Goal: Task Accomplishment & Management: Complete application form

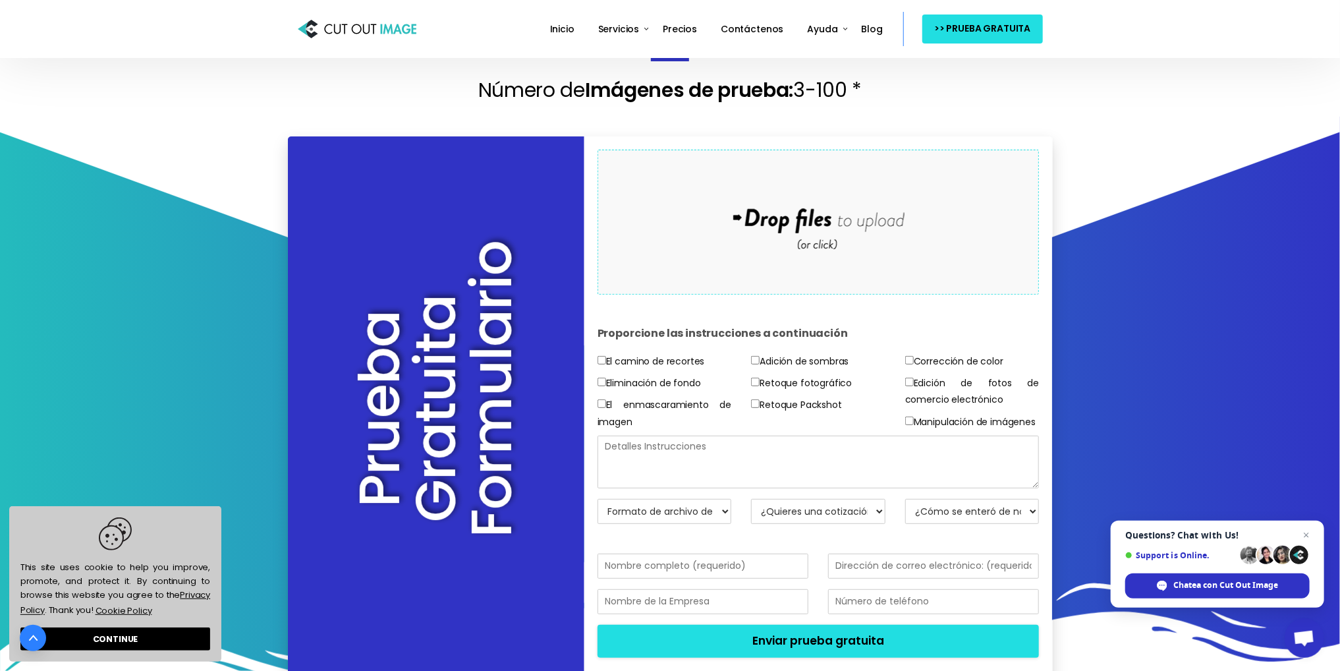
scroll to position [264, 0]
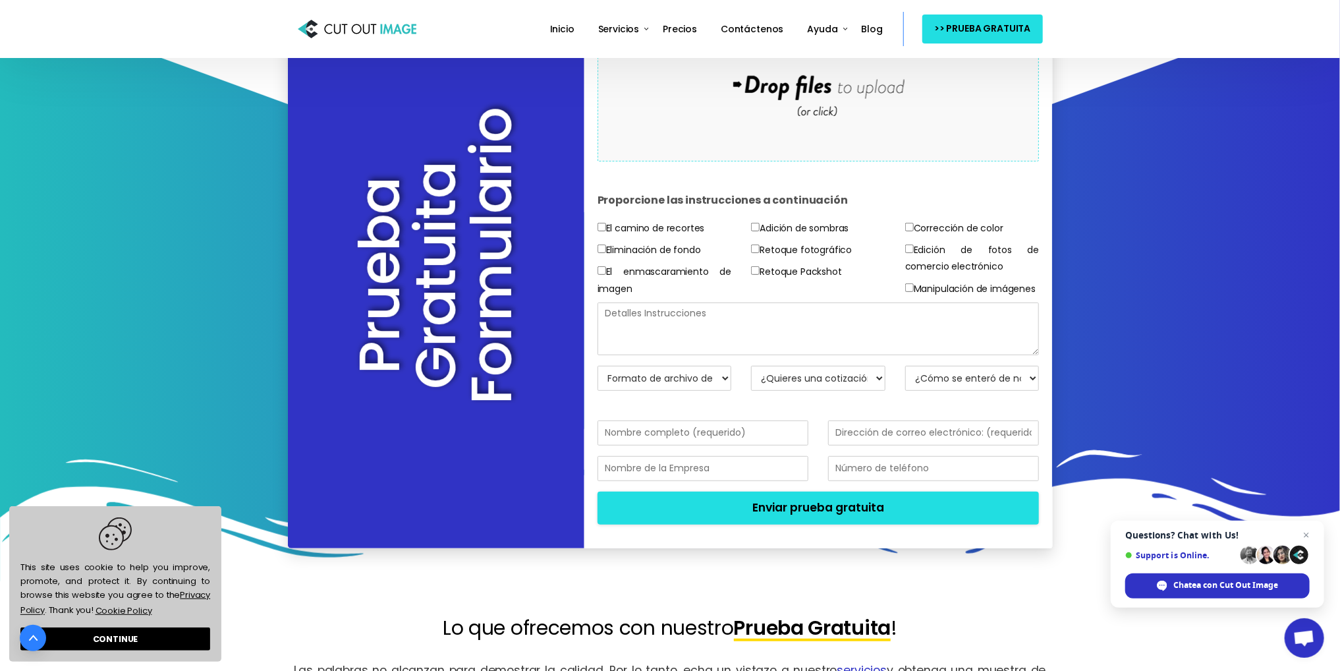
click at [715, 349] on textarea at bounding box center [819, 328] width 442 height 53
click at [704, 391] on select "Formato de archivo de retorno JPG - Fondo de pantalla blanco PNG - BG transpare…" at bounding box center [665, 378] width 134 height 25
select select "JPG w/ [PERSON_NAME] BG"
click at [598, 381] on select "Formato de archivo de retorno JPG - Fondo de pantalla blanco PNG - BG transpare…" at bounding box center [665, 378] width 134 height 25
click at [699, 346] on textarea at bounding box center [819, 328] width 442 height 53
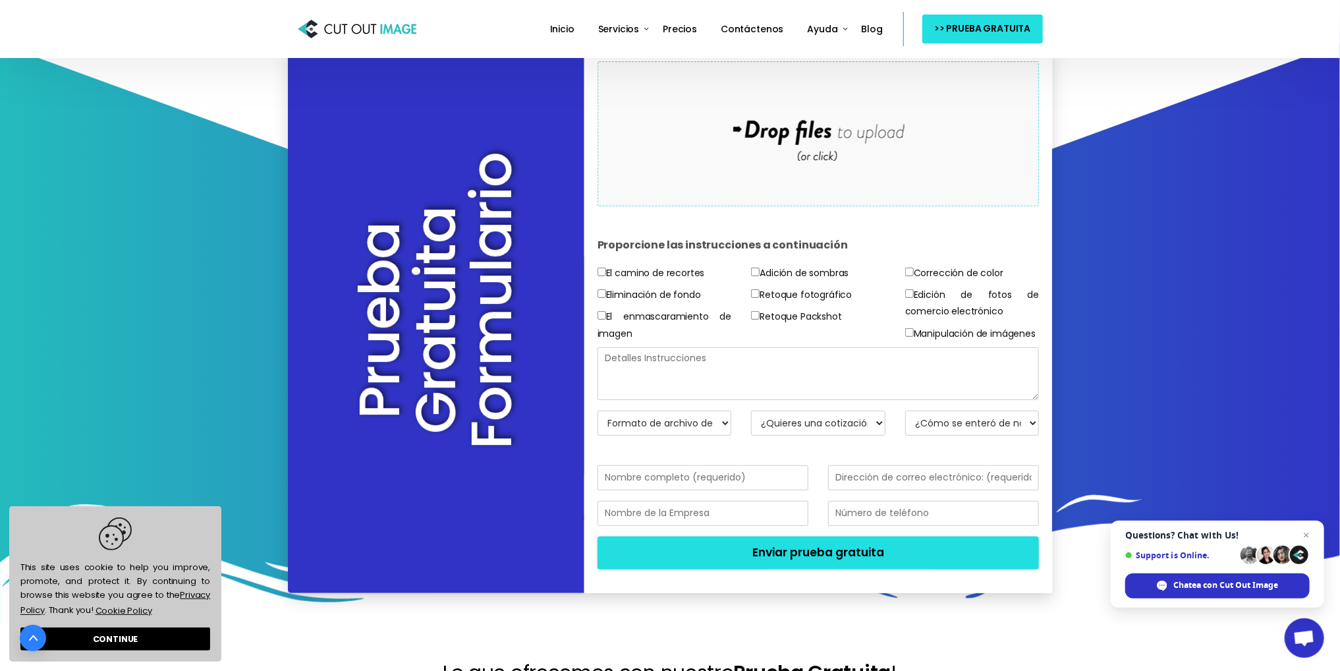
scroll to position [198, 0]
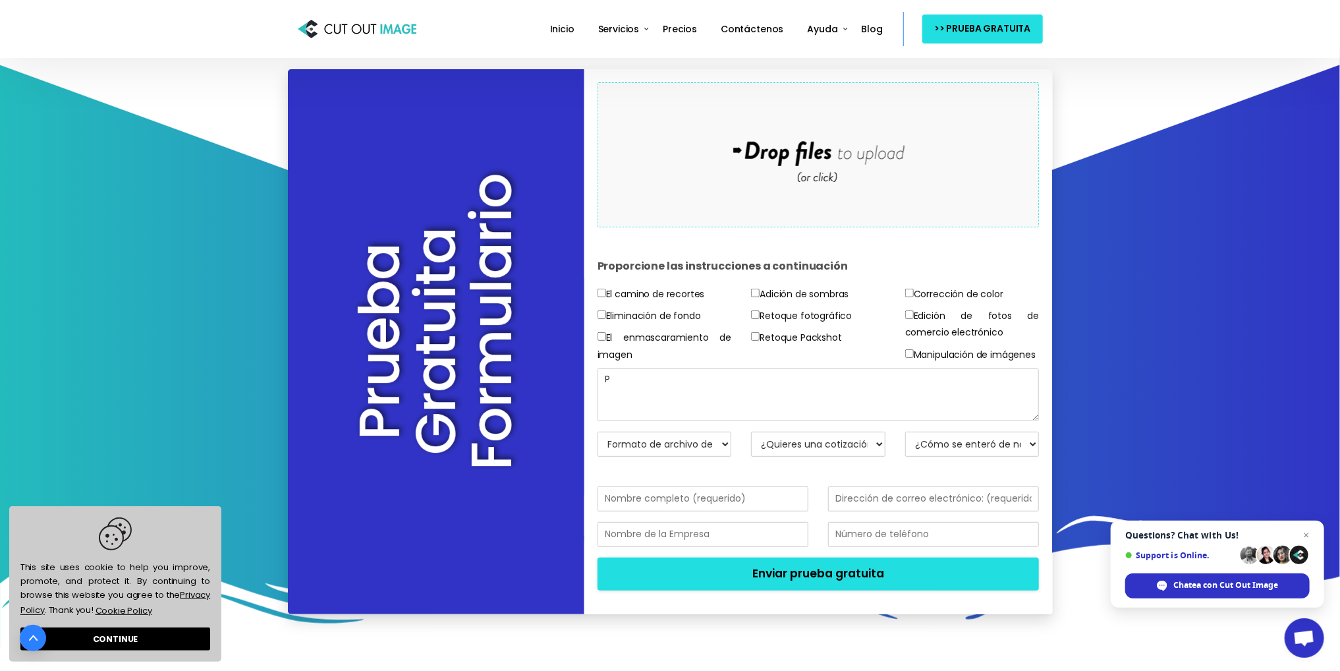
drag, startPoint x: 562, startPoint y: 390, endPoint x: 551, endPoint y: 387, distance: 11.0
click at [546, 387] on div "Prueba Gratuita Formulario Drop files here to upload Proporcione las instruccio…" at bounding box center [670, 341] width 765 height 545
paste textarea "UEDES GENERAR UN DISEÑO DE UN CAMPEONATO DE FUTBOL DE BOMBEROS"
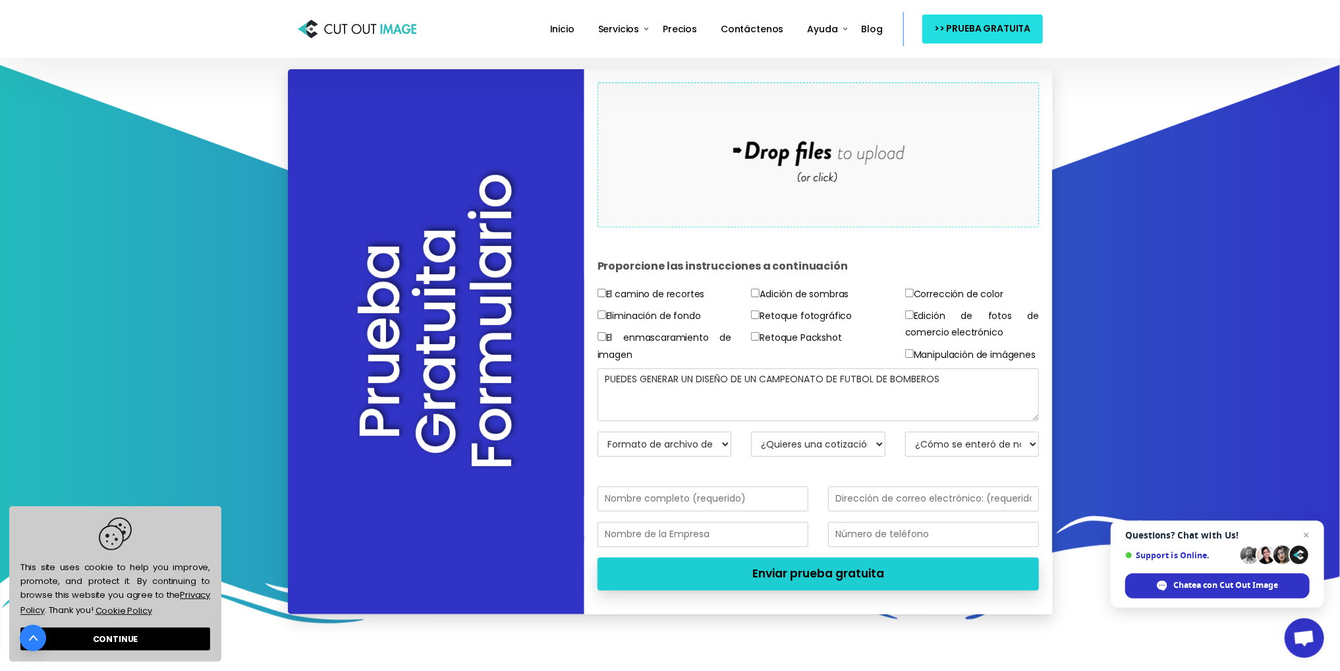
type textarea "PUEDES GENERAR UN DISEÑO DE UN CAMPEONATO DE FUTBOL DE BOMBEROS"
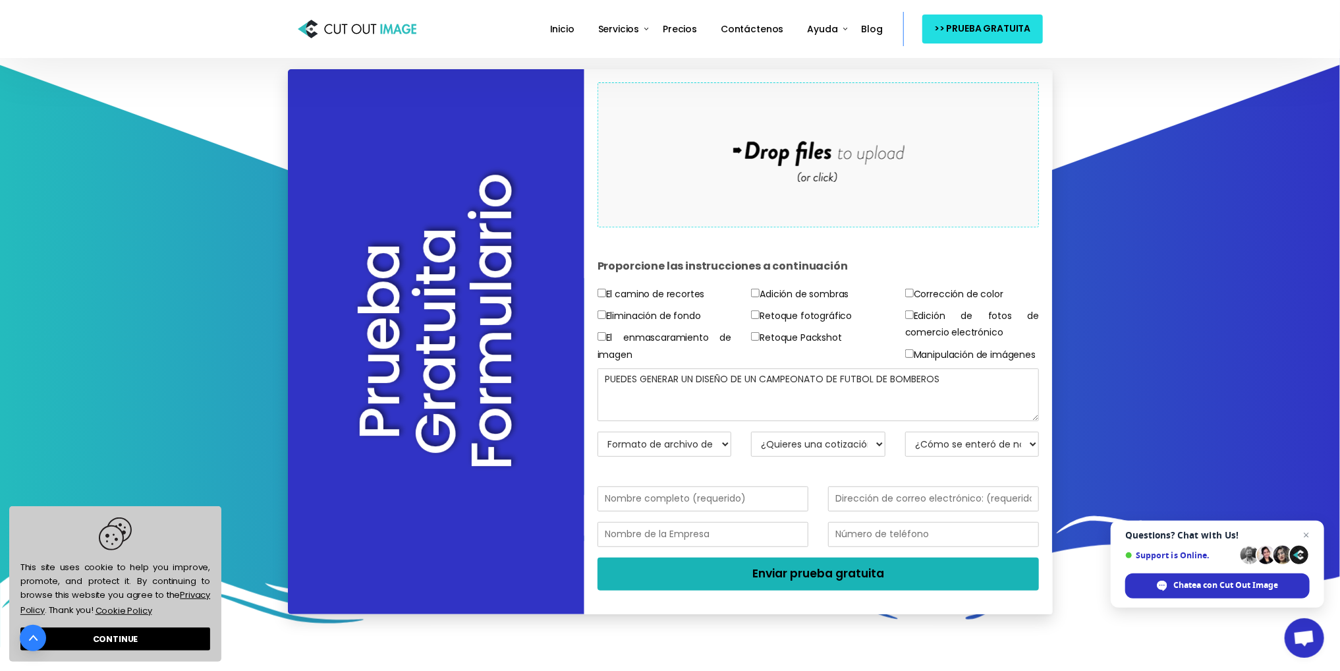
click at [709, 583] on button "Enviar prueba gratuita" at bounding box center [819, 573] width 442 height 33
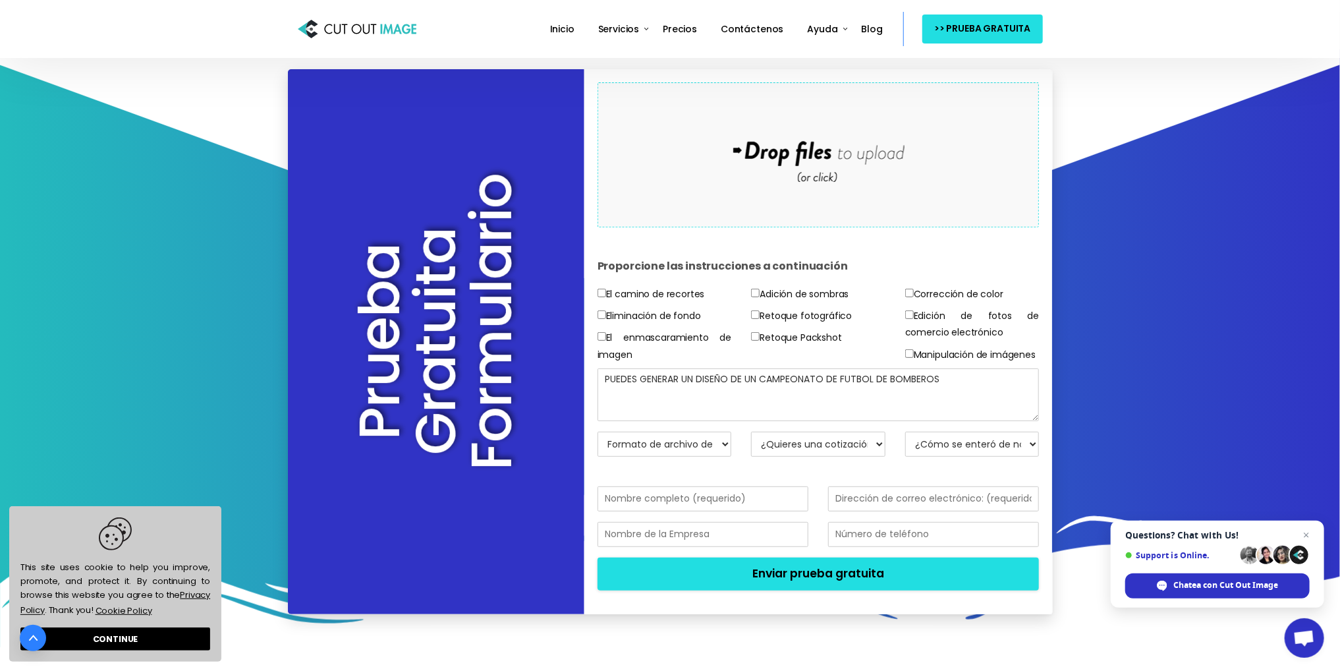
click at [865, 457] on select "¿Quieres una cotización? No, solo imágenes de prueba Sí, cotización por favor" at bounding box center [818, 444] width 134 height 25
select select "No"
click at [751, 447] on select "¿Quieres una cotización? No, solo imágenes de prueba Sí, cotización por favor" at bounding box center [818, 444] width 134 height 25
click at [949, 457] on select "¿Cómo se enteró de nosotros? Correo electrónico Buscador Amigo / Colega Redes s…" at bounding box center [972, 444] width 134 height 25
select select "Search Engine"
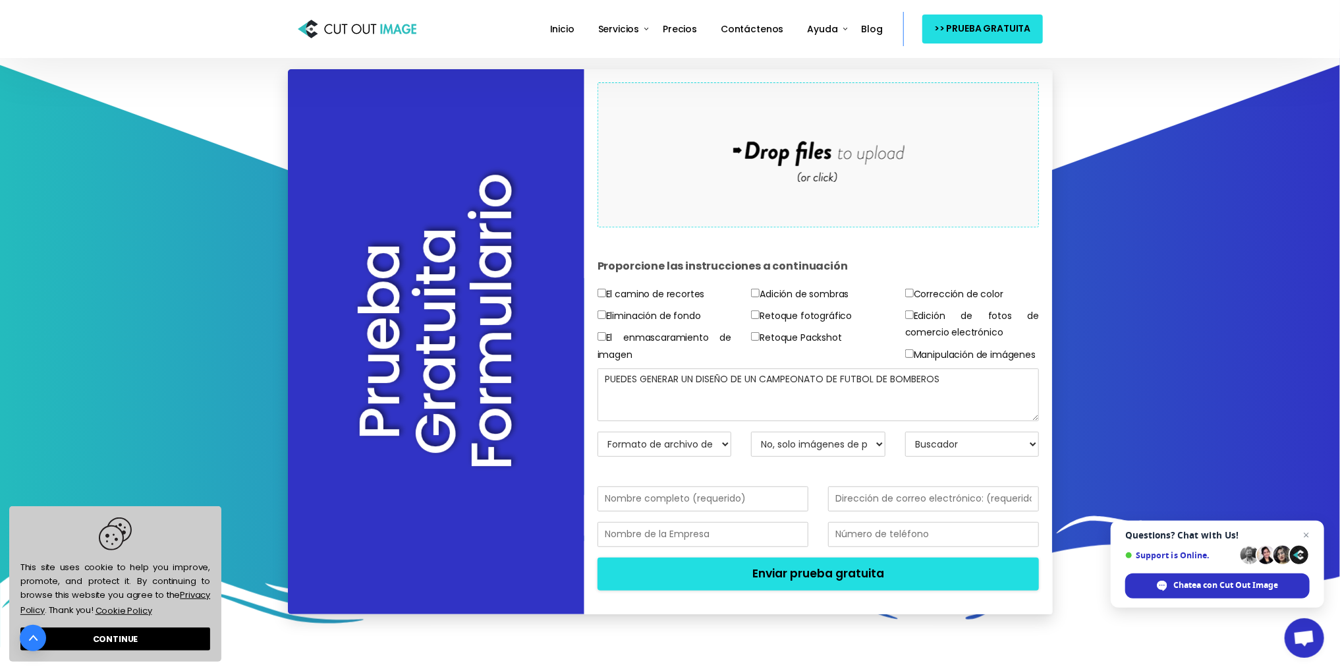
click at [905, 447] on select "¿Cómo se enteró de nosotros? Correo electrónico Buscador Amigo / Colega Redes s…" at bounding box center [972, 444] width 134 height 25
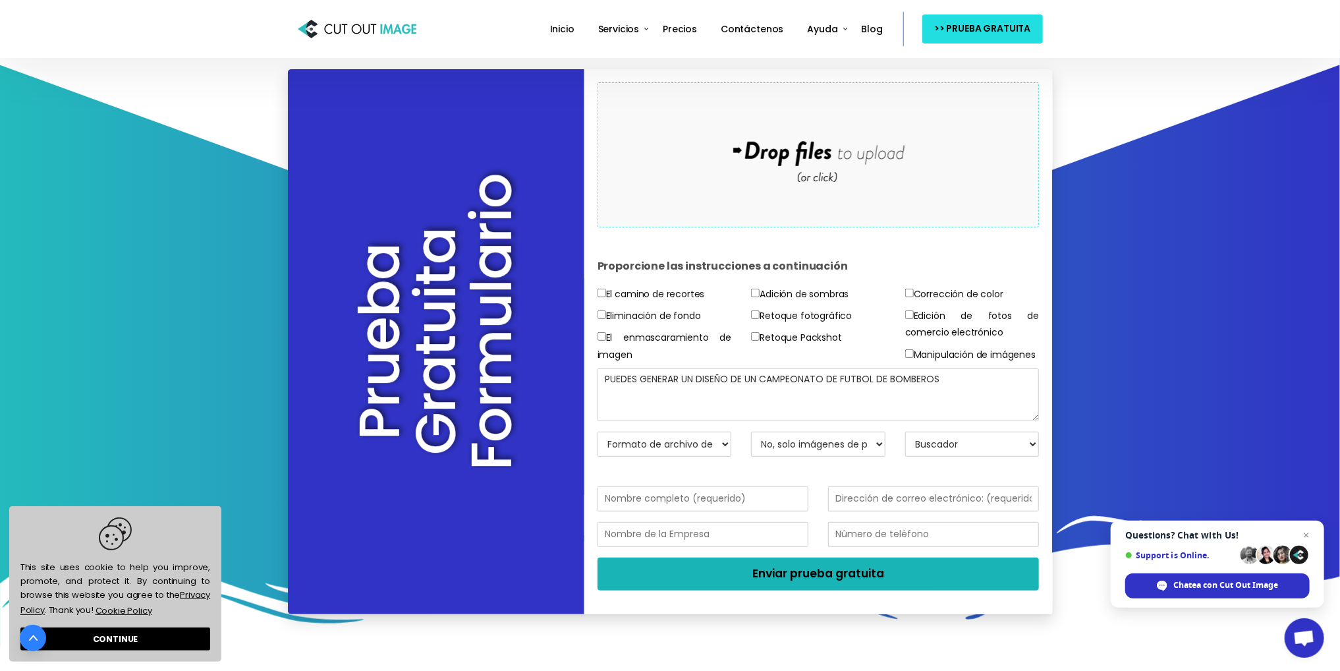
click at [782, 588] on button "Enviar prueba gratuita" at bounding box center [819, 573] width 442 height 33
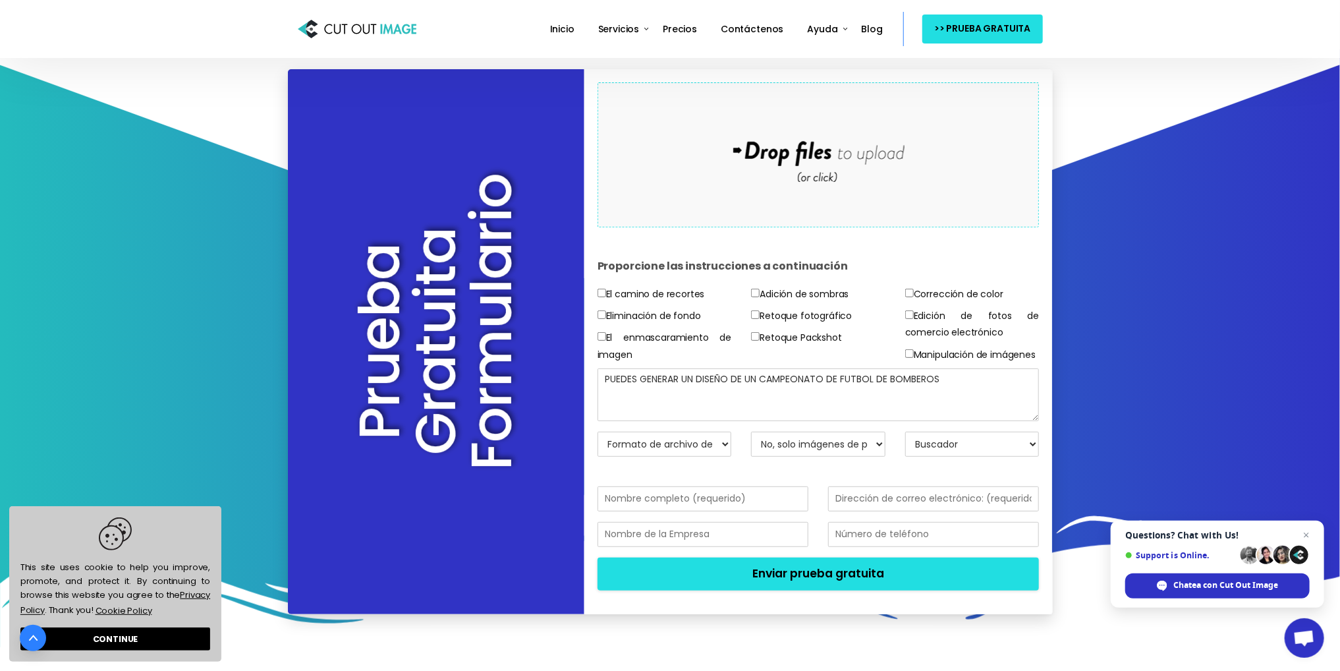
click at [723, 511] on input "text" at bounding box center [703, 498] width 211 height 25
type input "[PERSON_NAME]"
type input "[EMAIL_ADDRESS][DOMAIN_NAME]"
type input ";"
type input "MPT"
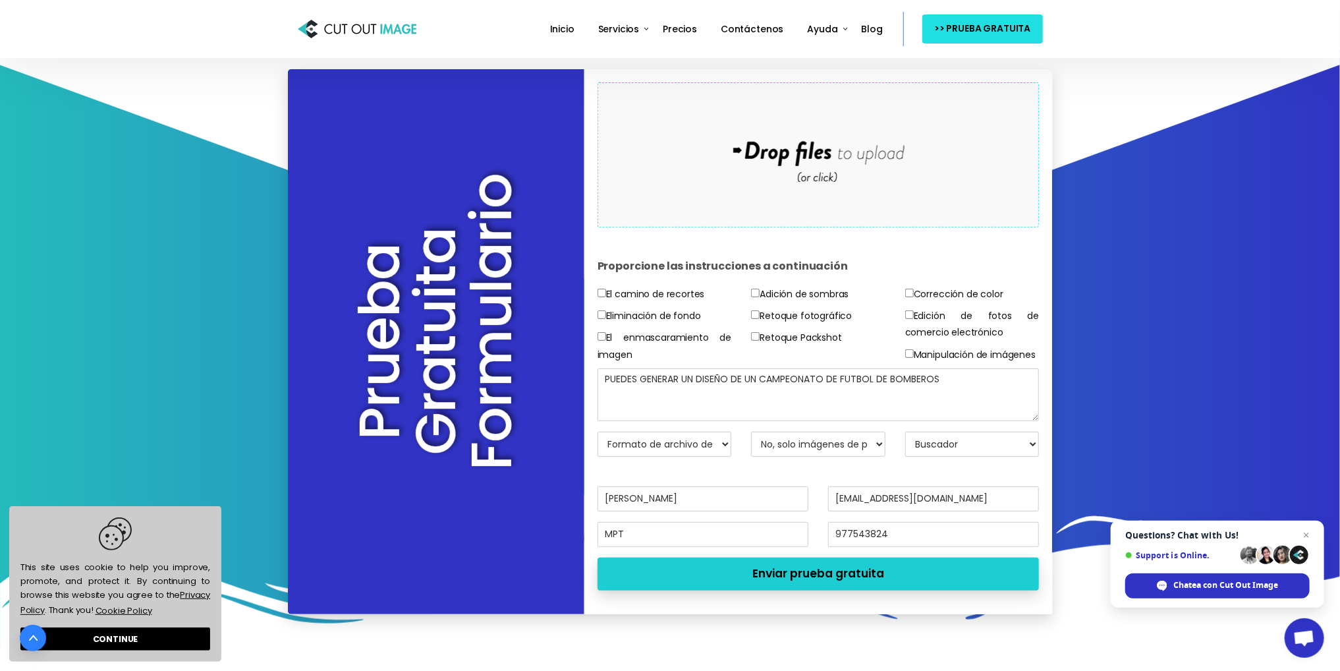
type input "977543824"
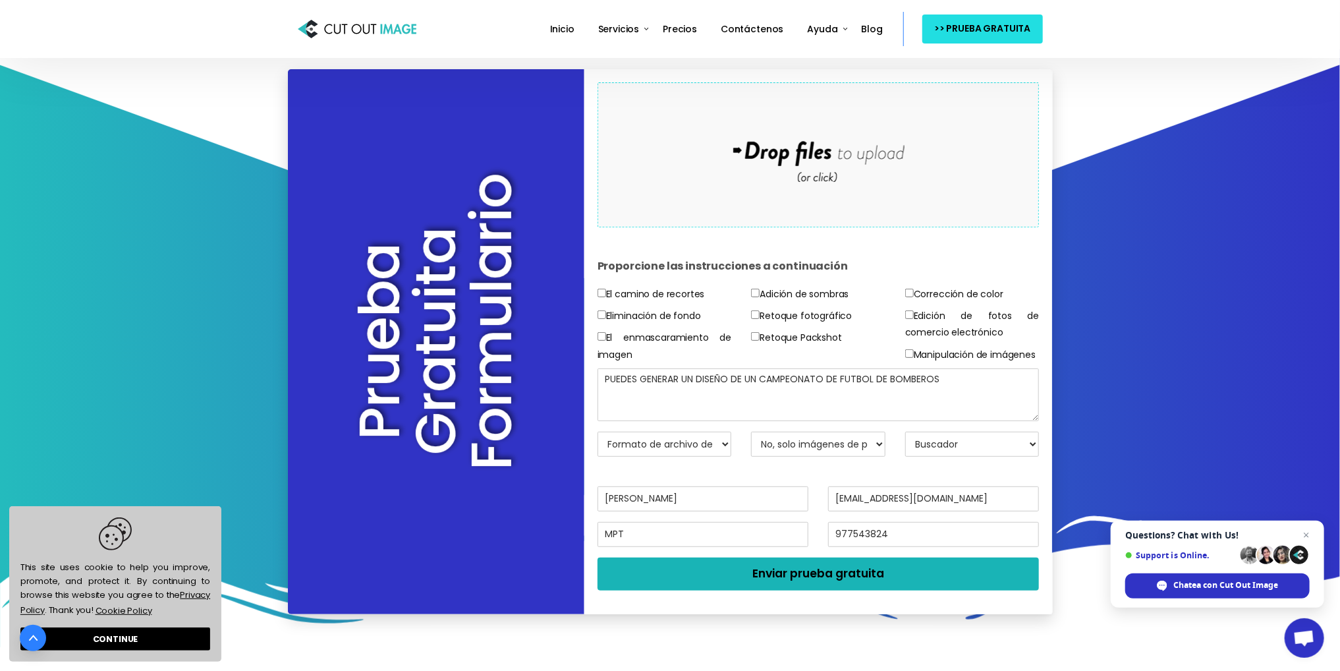
click at [690, 587] on button "Enviar prueba gratuita" at bounding box center [819, 573] width 442 height 33
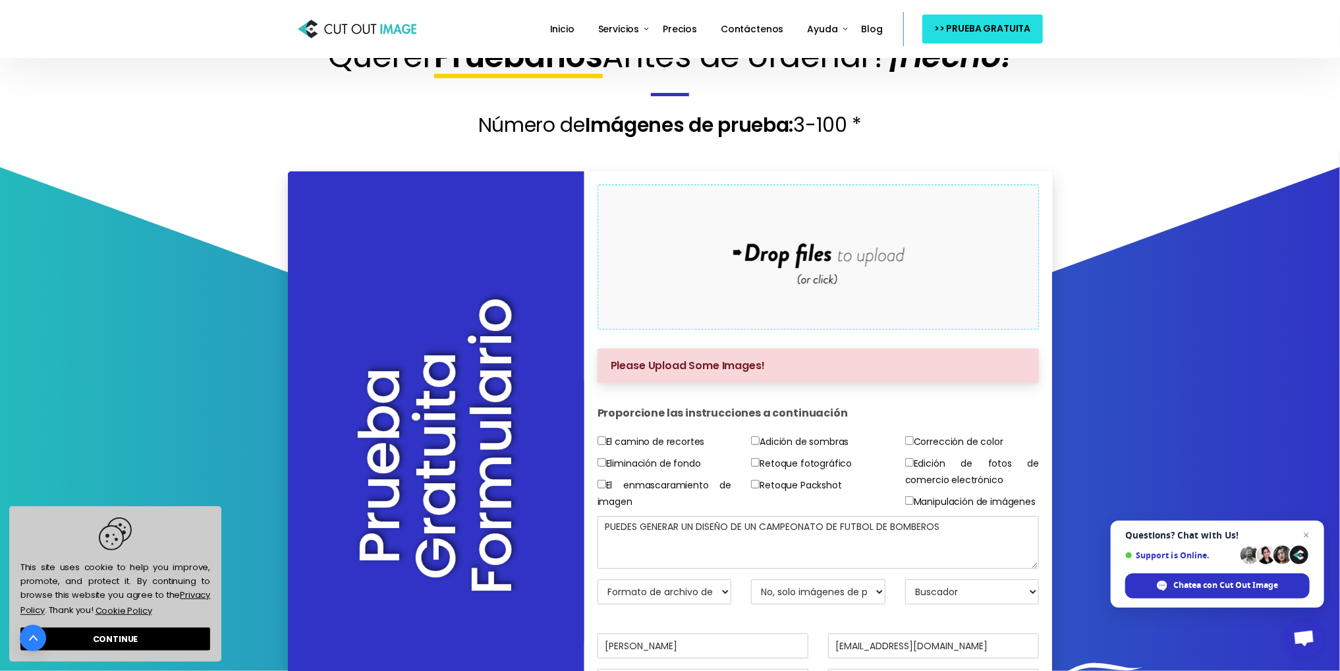
scroll to position [0, 0]
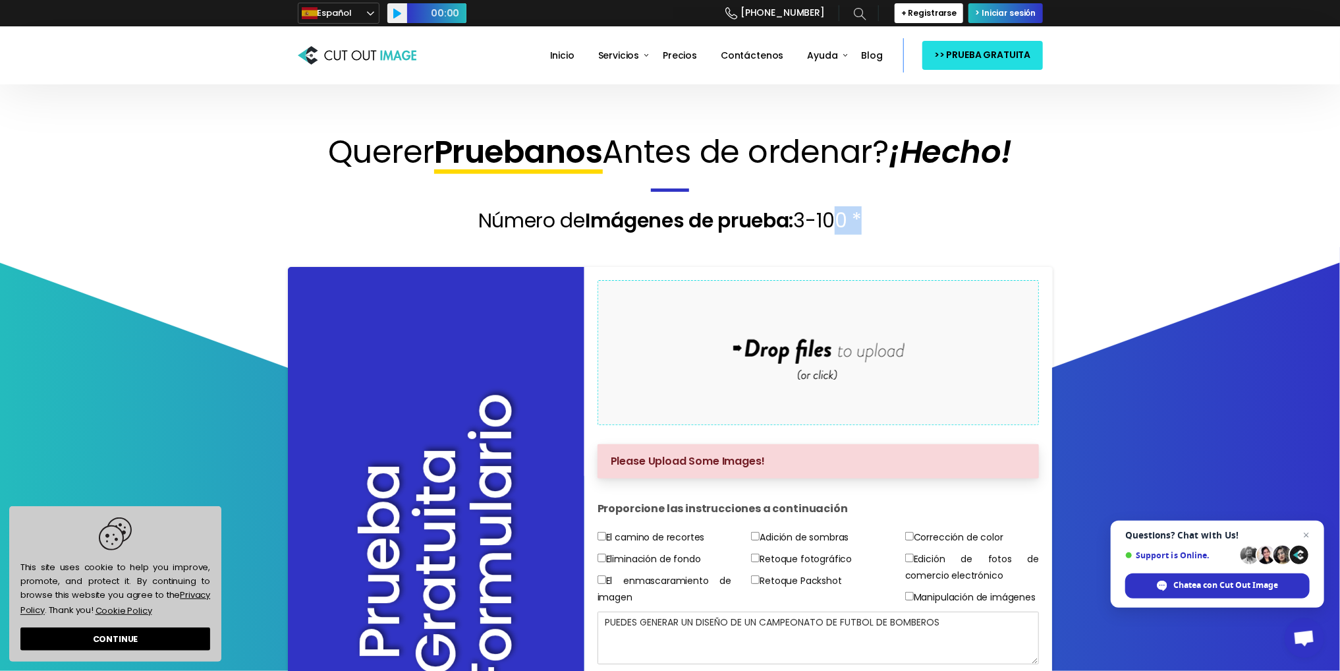
drag, startPoint x: 812, startPoint y: 222, endPoint x: 847, endPoint y: 217, distance: 35.3
click at [847, 217] on span "3-100 *" at bounding box center [827, 220] width 69 height 28
click at [821, 225] on span "3-100 *" at bounding box center [827, 220] width 69 height 28
